Goal: Check status: Check status

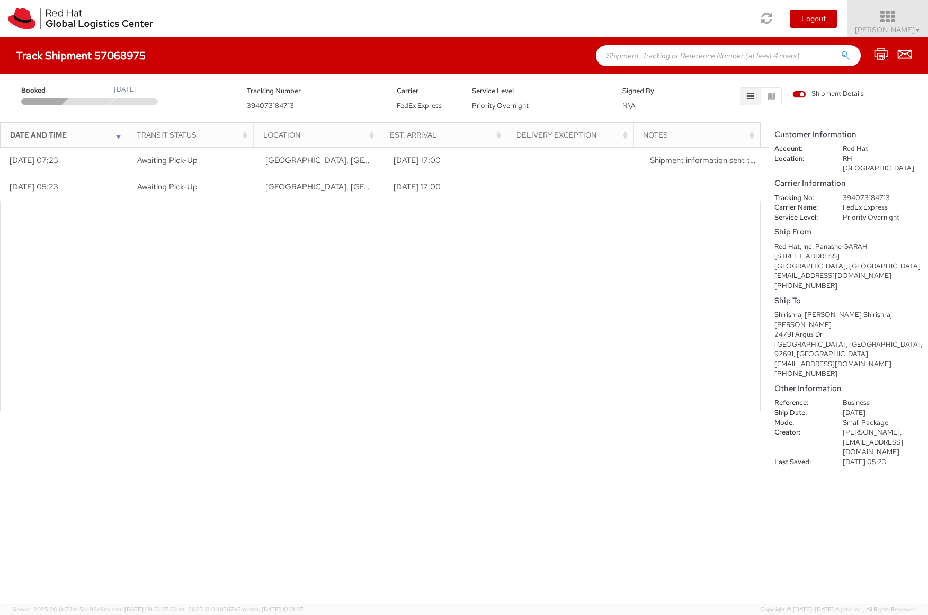
click at [882, 30] on span "Shirishraj Sarvaiya ▼" at bounding box center [888, 30] width 66 height 10
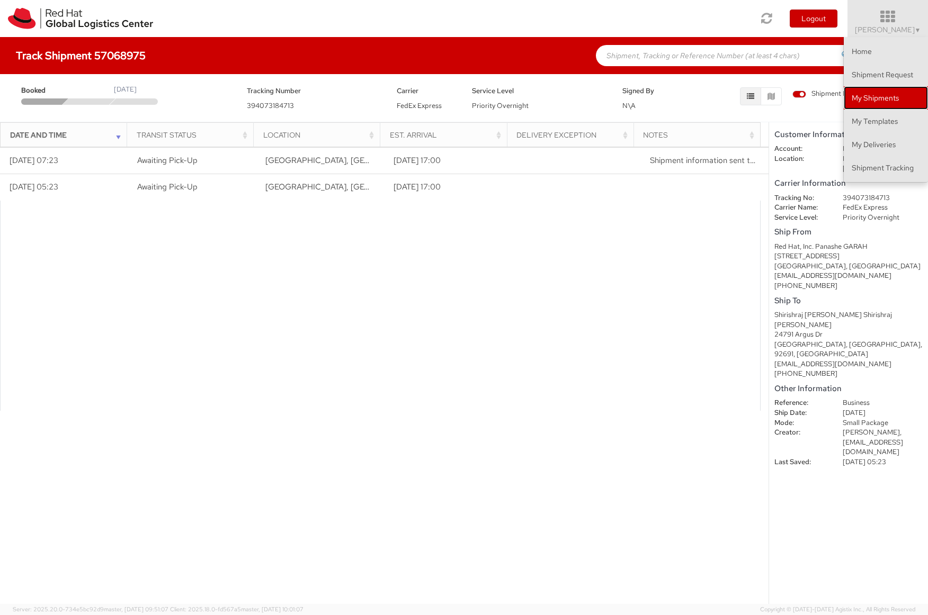
click at [881, 96] on link "My Shipments" at bounding box center [886, 97] width 84 height 23
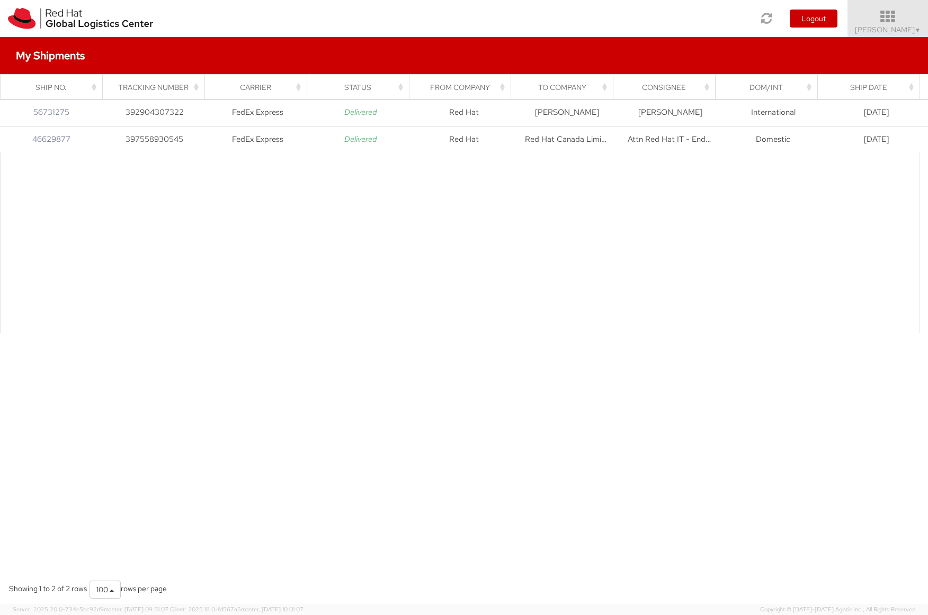
click at [887, 18] on icon at bounding box center [887, 17] width 93 height 15
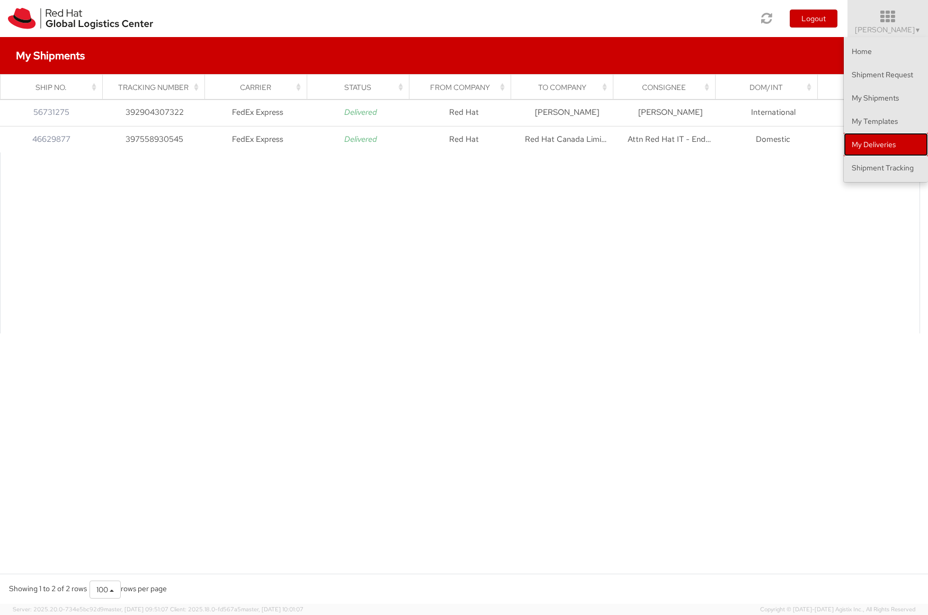
click at [871, 141] on link "My Deliveries" at bounding box center [886, 144] width 84 height 23
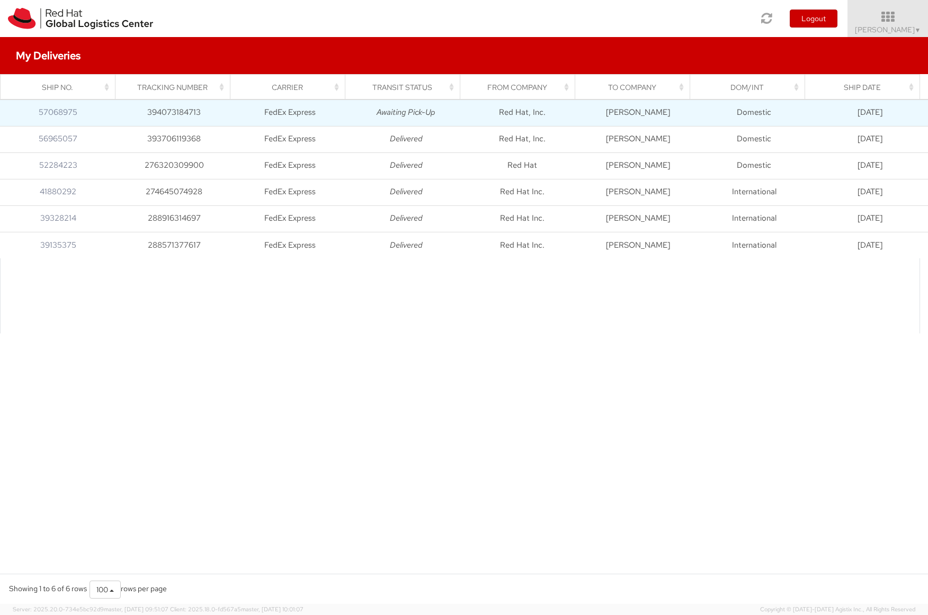
click at [554, 119] on td "Red Hat, Inc." at bounding box center [522, 113] width 116 height 26
click at [48, 115] on link "57068975" at bounding box center [58, 112] width 39 height 11
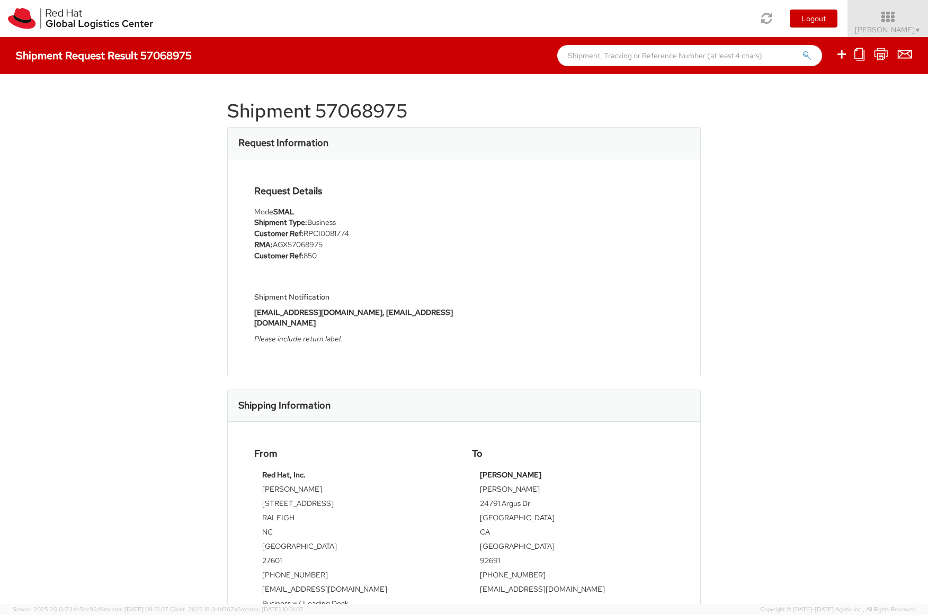
scroll to position [17, 0]
